Goal: Task Accomplishment & Management: Manage account settings

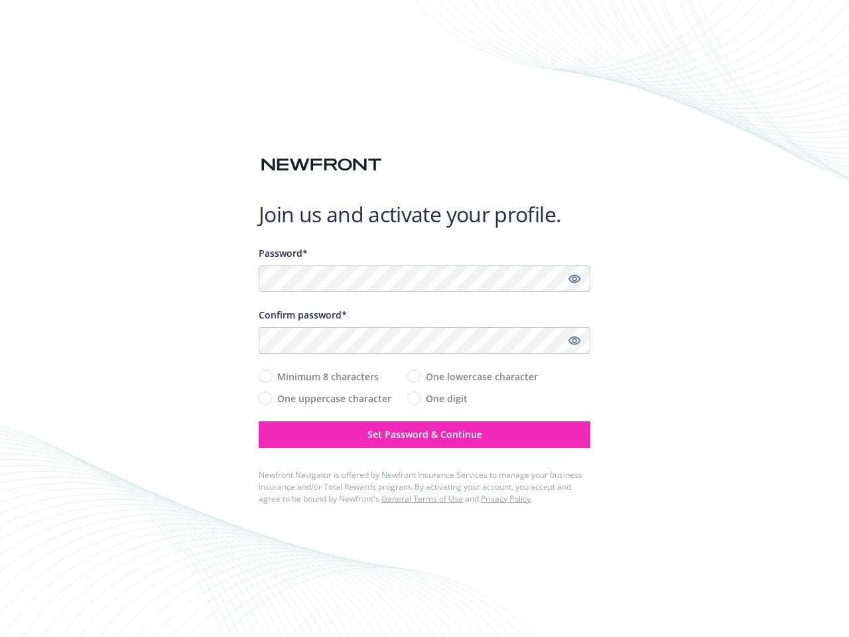
click at [424, 318] on div "Confirm password*" at bounding box center [425, 315] width 332 height 14
click at [574, 279] on icon "Show password" at bounding box center [574, 279] width 12 height 12
click at [574, 340] on icon "Show password" at bounding box center [574, 340] width 12 height 12
click at [424, 434] on span "Set Password & Continue" at bounding box center [424, 434] width 115 height 13
